Goal: Check status

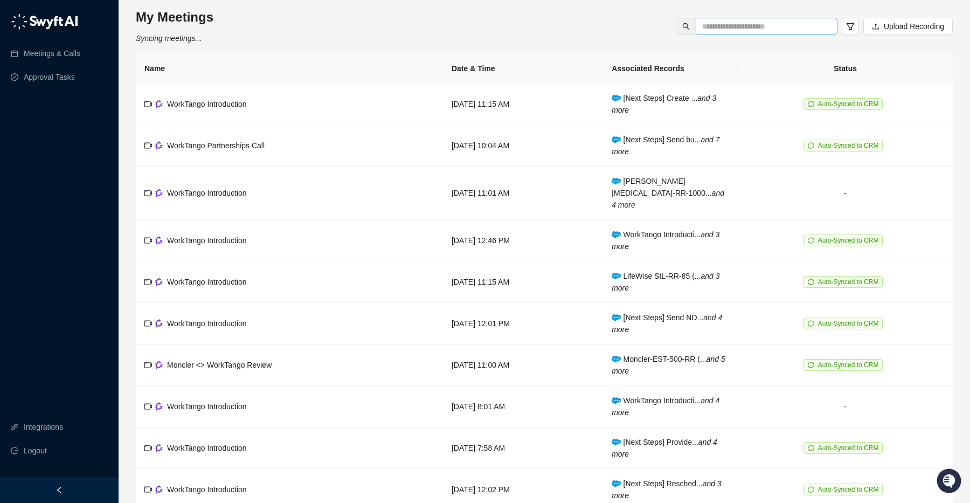
click at [764, 19] on span at bounding box center [767, 26] width 142 height 17
type input "****"
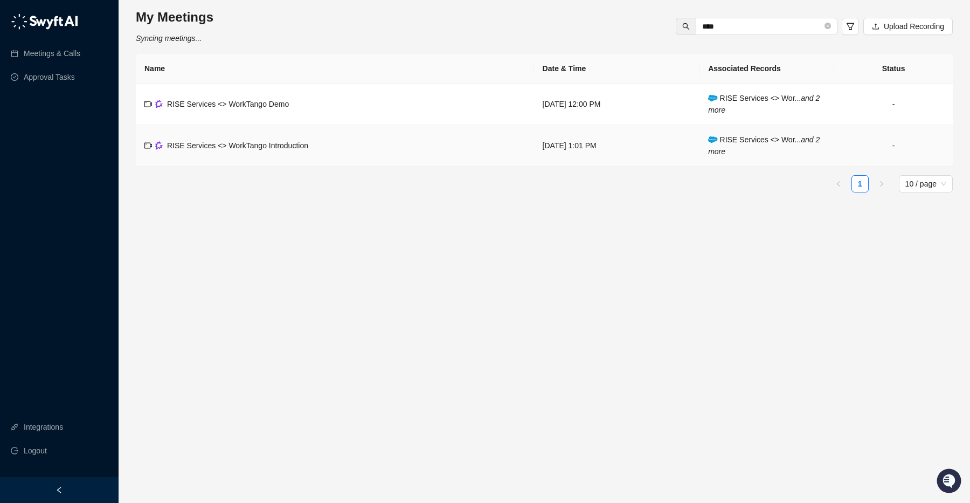
click at [312, 148] on td "RISE Services <> WorkTango Introduction" at bounding box center [335, 145] width 398 height 41
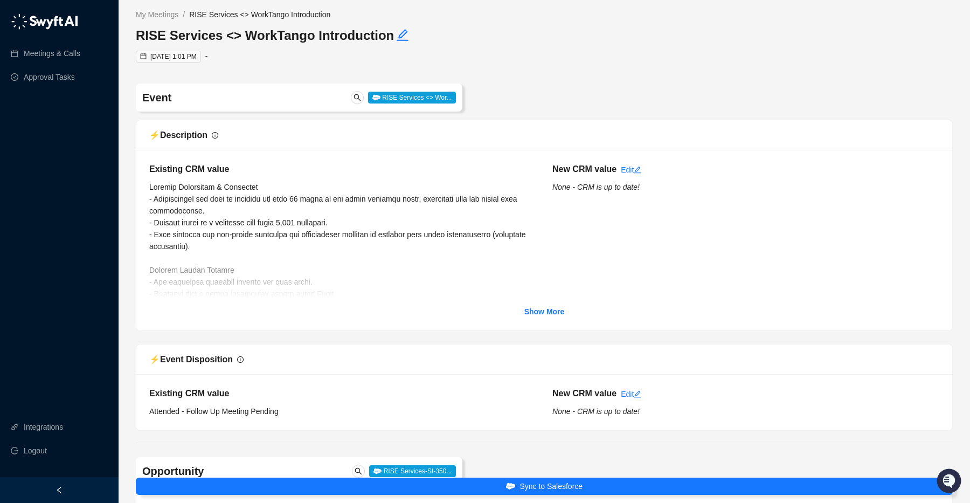
click at [419, 101] on span "RISE Services <> Wor..." at bounding box center [412, 98] width 88 height 12
click at [546, 310] on strong "Show More" at bounding box center [544, 311] width 40 height 9
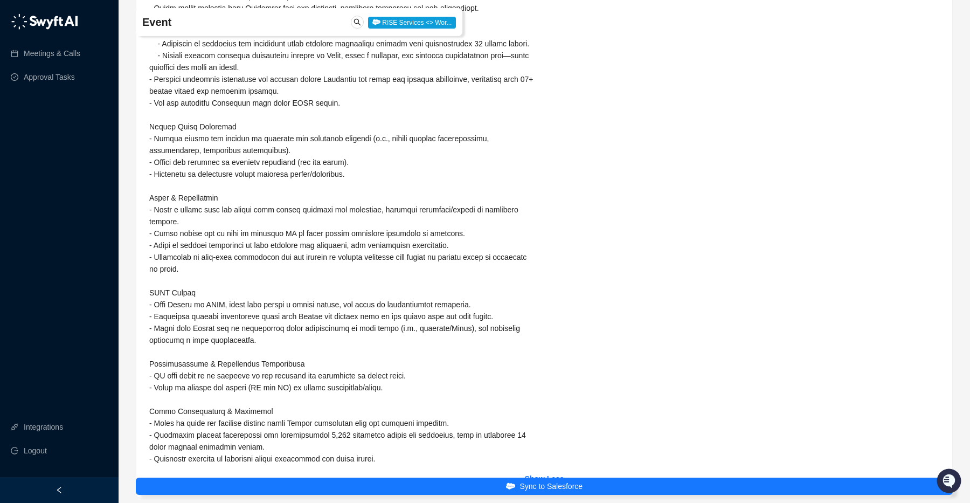
scroll to position [374, 0]
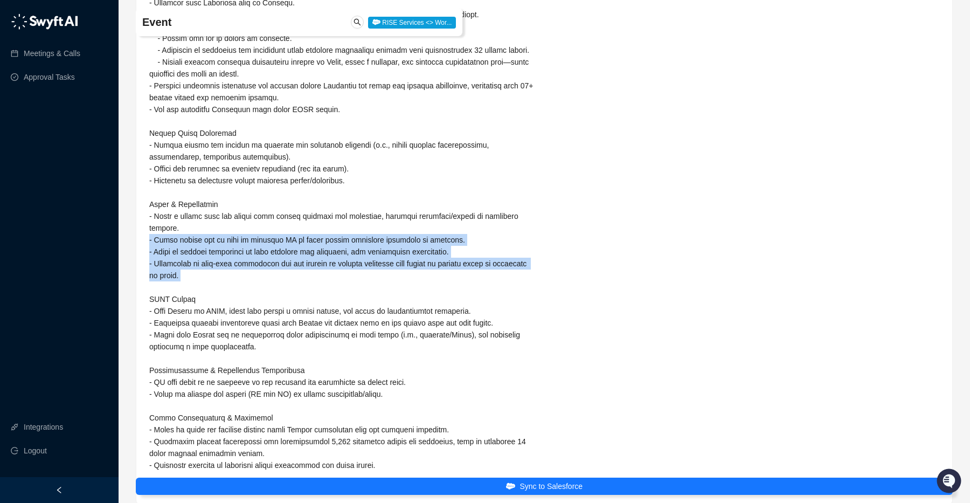
drag, startPoint x: 216, startPoint y: 294, endPoint x: 150, endPoint y: 253, distance: 77.3
click at [150, 253] on div "Existing CRM value" at bounding box center [342, 130] width 403 height 682
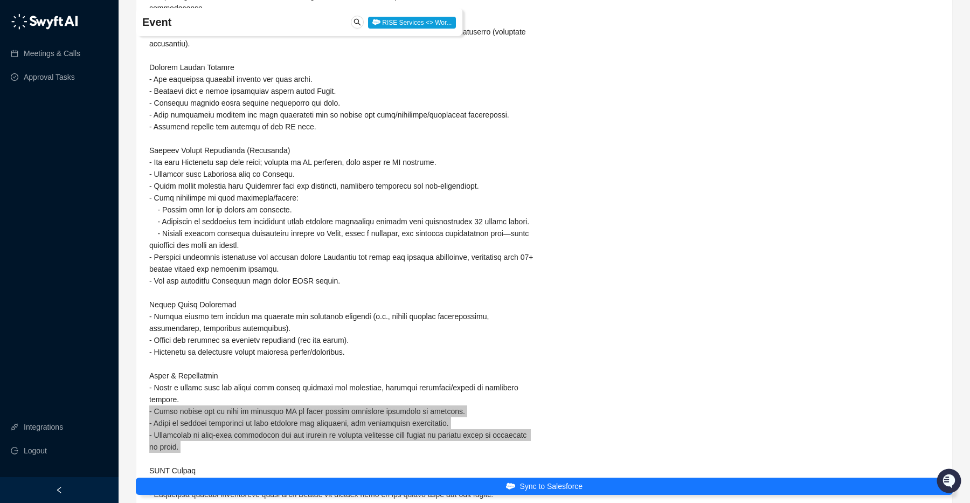
scroll to position [202, 0]
